Goal: Information Seeking & Learning: Find specific fact

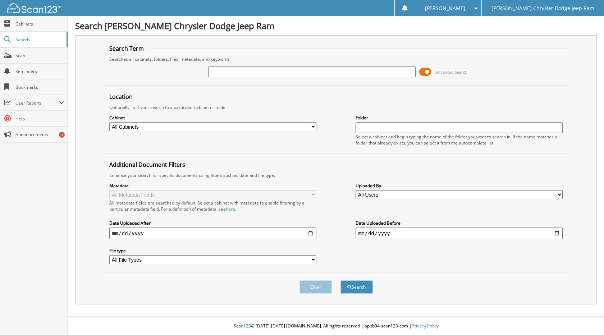
click at [278, 74] on input "text" at bounding box center [311, 71] width 207 height 11
type input "[PERSON_NAME]"
click at [340, 280] on button "Search" at bounding box center [356, 286] width 32 height 13
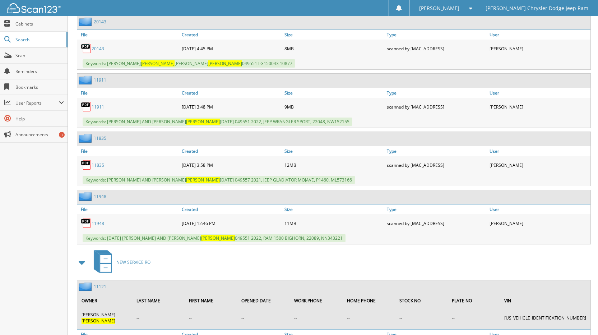
scroll to position [359, 0]
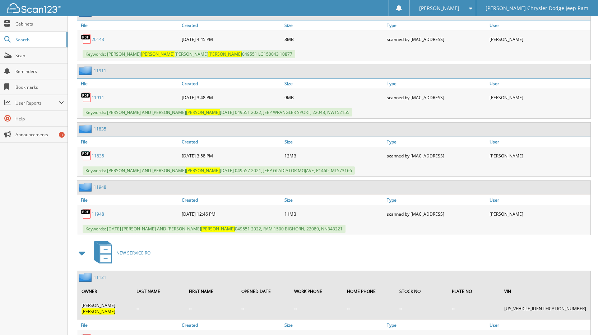
click at [96, 182] on div "11948" at bounding box center [333, 188] width 513 height 14
click at [99, 188] on link "11948" at bounding box center [100, 187] width 13 height 6
